Goal: Information Seeking & Learning: Find contact information

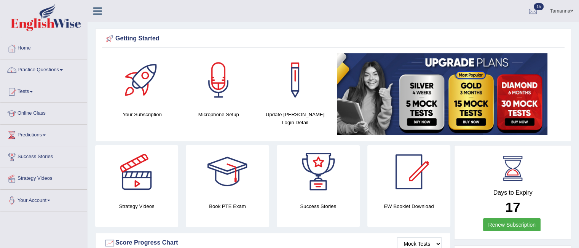
click at [64, 68] on link "Practice Questions" at bounding box center [43, 68] width 87 height 19
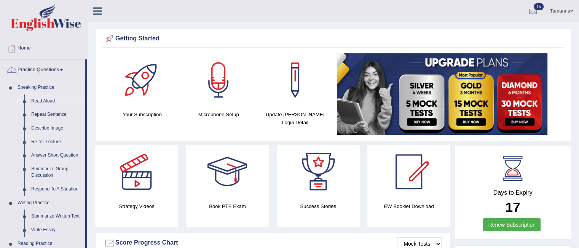
click at [45, 99] on link "Read Aloud" at bounding box center [57, 101] width 58 height 14
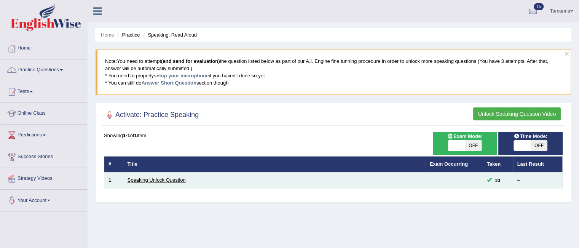
click at [139, 177] on link "Speaking Unlock Question" at bounding box center [157, 180] width 58 height 6
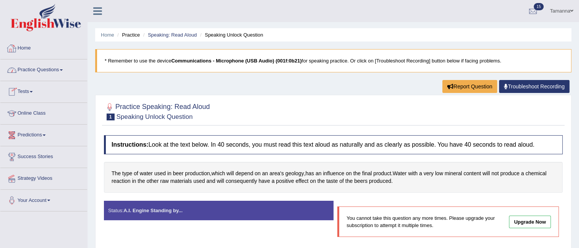
click at [24, 46] on link "Home" at bounding box center [43, 47] width 87 height 19
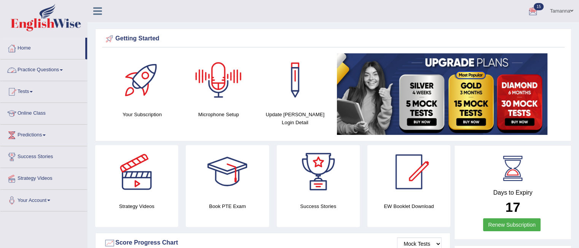
click at [63, 68] on link "Practice Questions" at bounding box center [43, 68] width 87 height 19
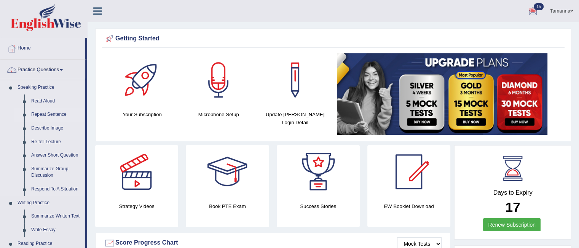
click at [44, 112] on link "Repeat Sentence" at bounding box center [57, 115] width 58 height 14
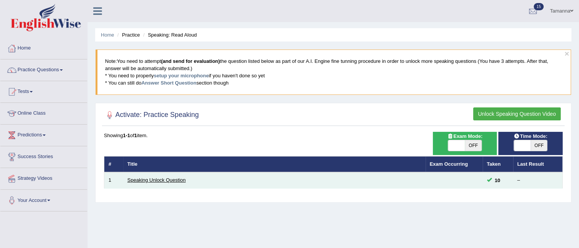
click at [161, 180] on link "Speaking Unlock Question" at bounding box center [157, 180] width 58 height 6
click at [168, 179] on link "Speaking Unlock Question" at bounding box center [157, 180] width 58 height 6
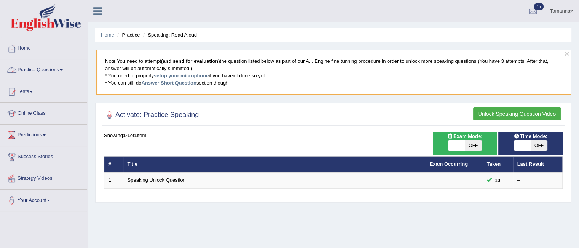
click at [29, 50] on link "Home" at bounding box center [43, 47] width 87 height 19
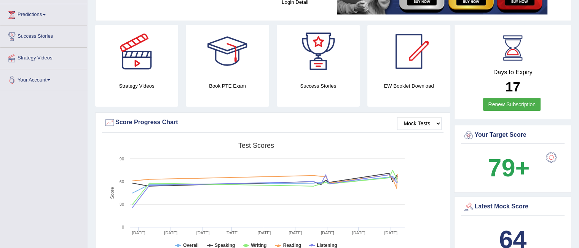
scroll to position [99, 0]
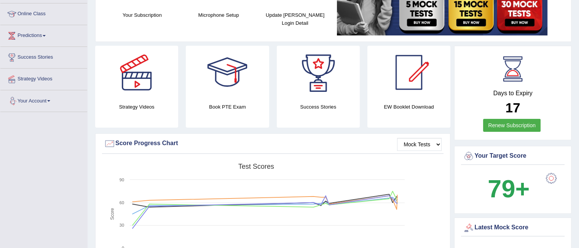
click at [52, 99] on link "Your Account" at bounding box center [43, 99] width 87 height 19
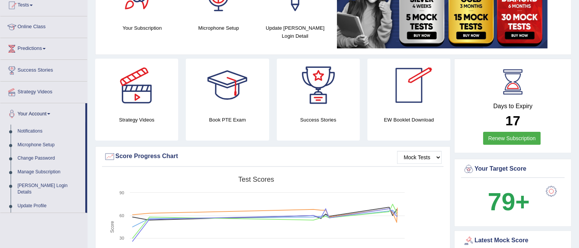
scroll to position [0, 0]
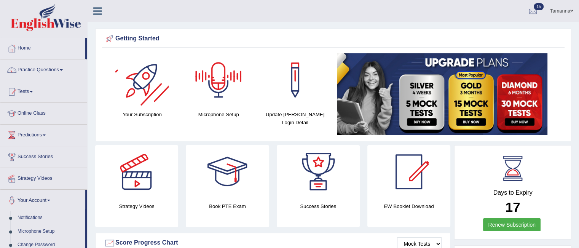
click at [152, 73] on div at bounding box center [141, 79] width 53 height 53
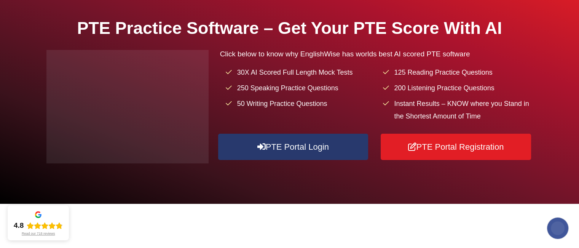
scroll to position [22, 0]
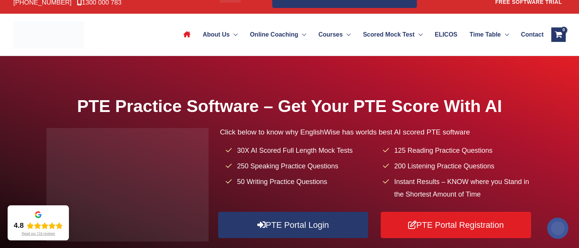
click at [530, 33] on span "Contact" at bounding box center [532, 34] width 23 height 27
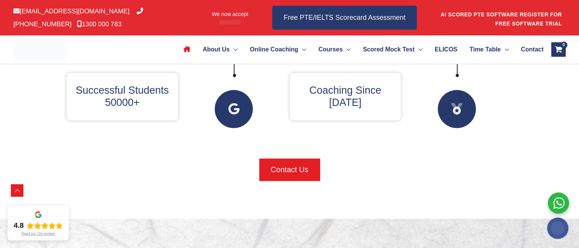
scroll to position [479, 0]
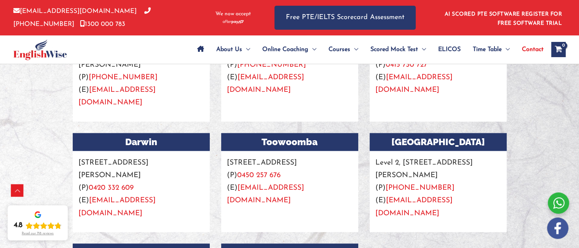
scroll to position [876, 0]
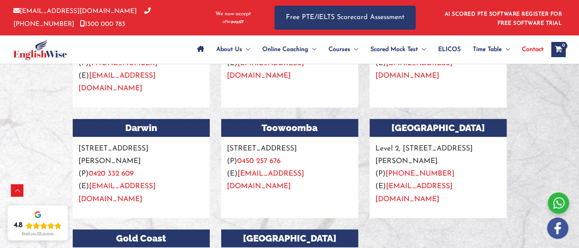
drag, startPoint x: 583, startPoint y: 15, endPoint x: 575, endPoint y: 114, distance: 98.6
click at [575, 114] on html "Skip to content [EMAIL_ADDRESS][DOMAIN_NAME] [PHONE_NUMBER] [PHONE_NUMBER] We n…" at bounding box center [289, 228] width 579 height 2208
